Goal: Information Seeking & Learning: Check status

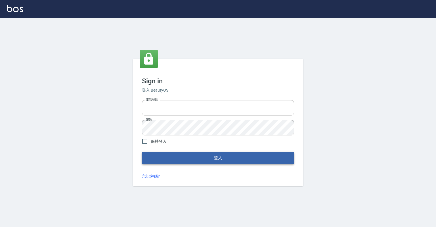
type input "0918176355"
click at [235, 160] on button "登入" at bounding box center [218, 158] width 152 height 12
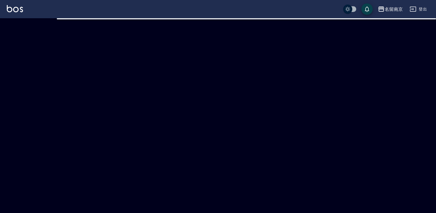
checkbox input "true"
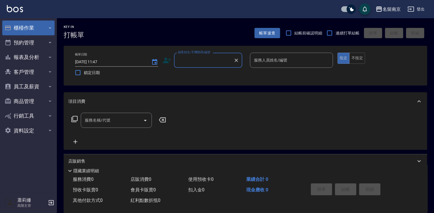
click at [30, 28] on button "櫃檯作業" at bounding box center [28, 27] width 52 height 15
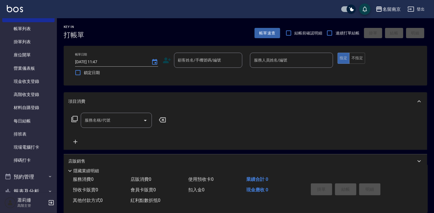
scroll to position [57, 0]
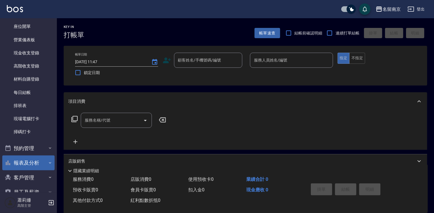
click at [31, 165] on button "報表及分析" at bounding box center [28, 162] width 52 height 15
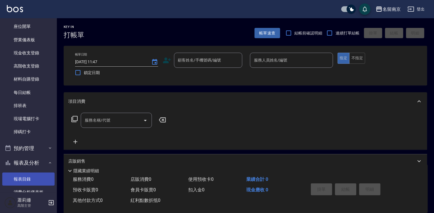
click at [30, 174] on link "報表目錄" at bounding box center [28, 178] width 52 height 13
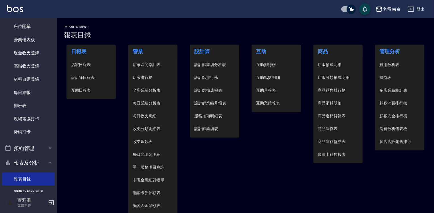
click at [90, 75] on span "設計師日報表" at bounding box center [91, 77] width 40 height 6
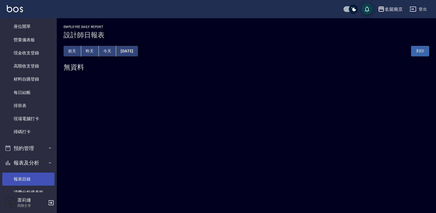
click at [28, 183] on link "報表目錄" at bounding box center [28, 178] width 52 height 13
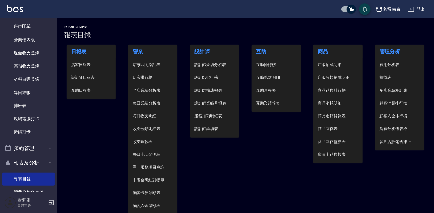
click at [72, 65] on span "店家日報表" at bounding box center [91, 65] width 40 height 6
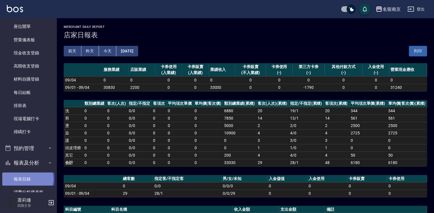
click at [27, 178] on link "報表目錄" at bounding box center [28, 178] width 52 height 13
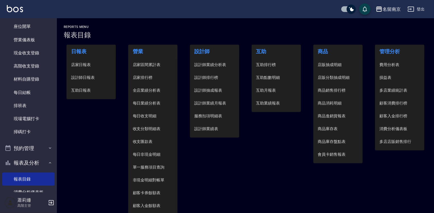
click at [93, 78] on span "設計師日報表" at bounding box center [91, 77] width 40 height 6
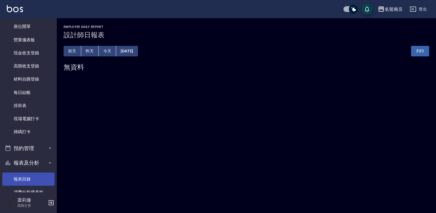
click at [30, 176] on link "報表目錄" at bounding box center [28, 178] width 52 height 13
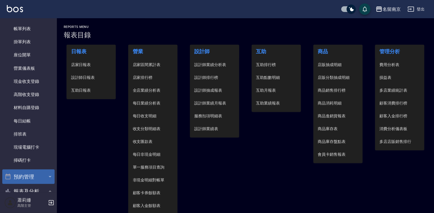
scroll to position [114, 0]
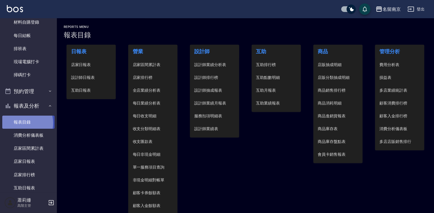
click at [21, 123] on link "報表目錄" at bounding box center [28, 121] width 52 height 13
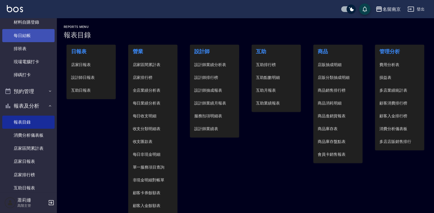
click at [36, 35] on link "每日結帳" at bounding box center [28, 35] width 52 height 13
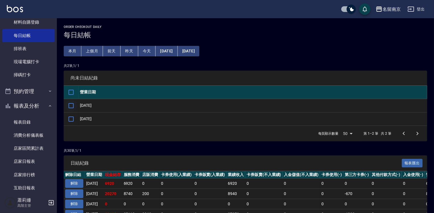
drag, startPoint x: 72, startPoint y: 105, endPoint x: 76, endPoint y: 105, distance: 3.1
click at [73, 105] on input "checkbox" at bounding box center [71, 105] width 12 height 12
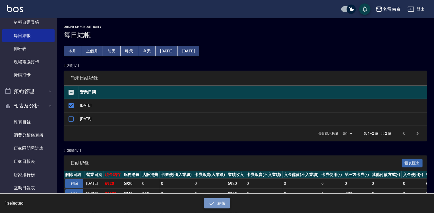
click at [224, 203] on button "結帳" at bounding box center [217, 203] width 26 height 11
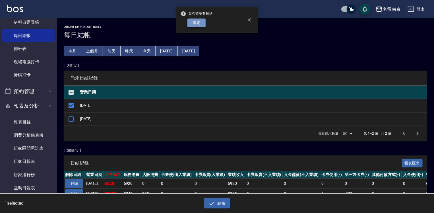
click at [197, 23] on button "確定" at bounding box center [196, 22] width 18 height 9
checkbox input "false"
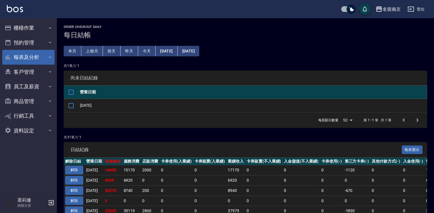
click at [35, 57] on button "報表及分析" at bounding box center [28, 57] width 52 height 15
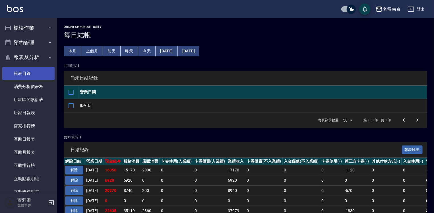
click at [29, 72] on link "報表目錄" at bounding box center [28, 73] width 52 height 13
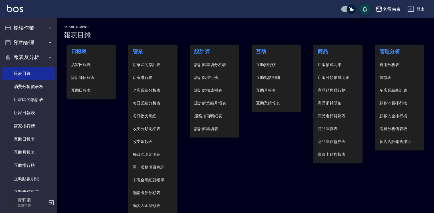
click at [82, 78] on span "設計師日報表" at bounding box center [91, 77] width 40 height 6
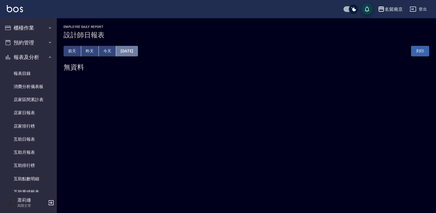
click at [138, 53] on button "[DATE]" at bounding box center [127, 51] width 22 height 11
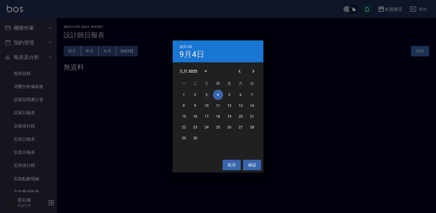
click at [205, 95] on button "3" at bounding box center [207, 94] width 10 height 10
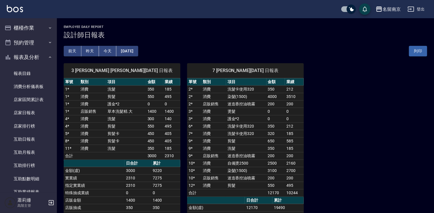
scroll to position [28, 0]
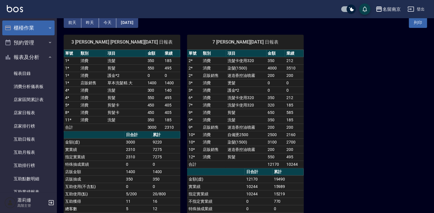
click at [28, 26] on button "櫃檯作業" at bounding box center [28, 27] width 52 height 15
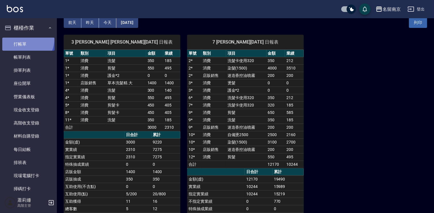
click at [26, 39] on link "打帳單" at bounding box center [28, 44] width 52 height 13
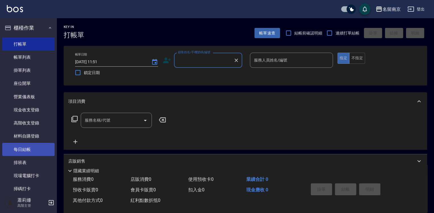
click at [41, 146] on link "每日結帳" at bounding box center [28, 149] width 52 height 13
